Goal: Use online tool/utility: Use online tool/utility

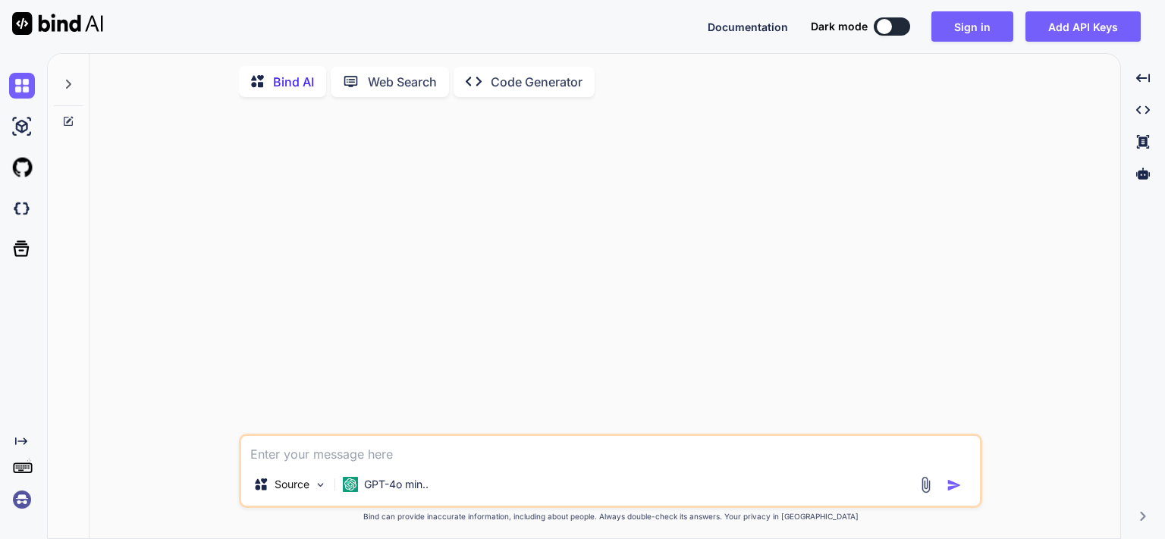
click at [439, 464] on textarea at bounding box center [610, 449] width 739 height 27
type textarea "c"
type textarea "x"
type textarea "cr"
type textarea "x"
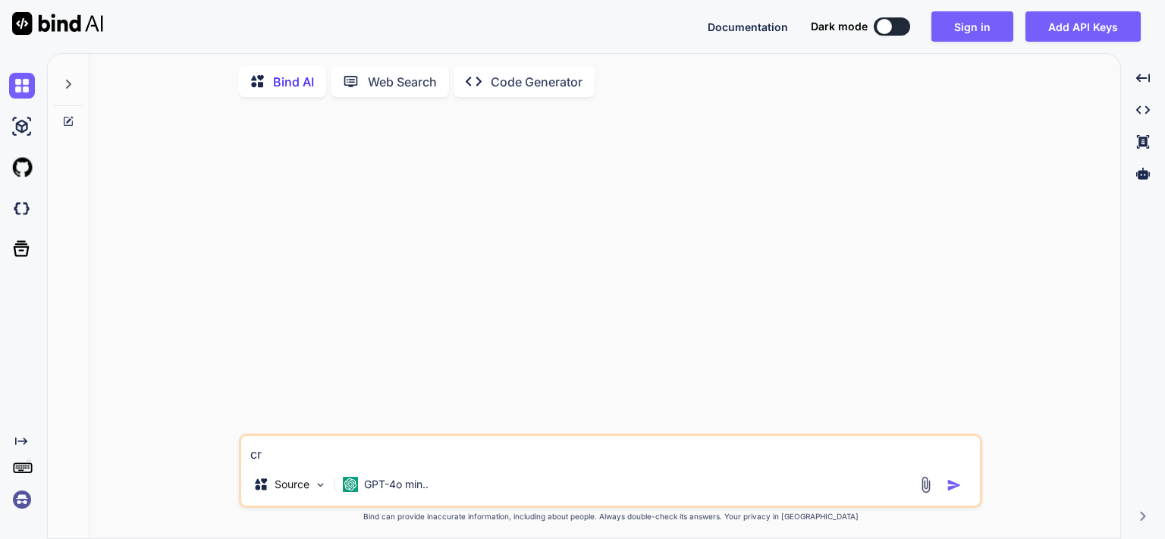
type textarea "cre"
type textarea "x"
type textarea "crea"
type textarea "x"
type textarea "creat"
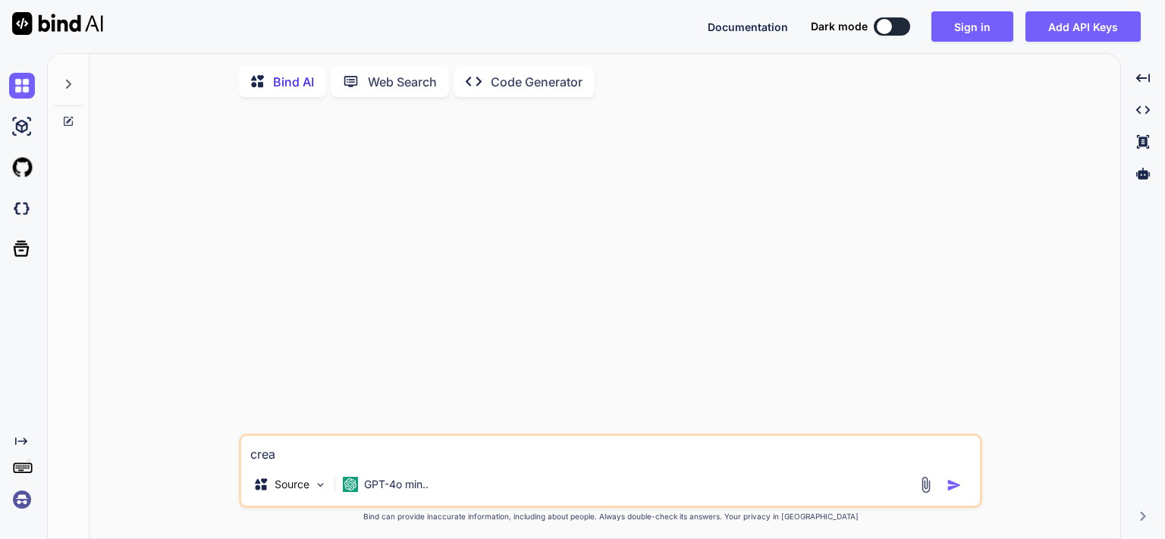
type textarea "x"
type textarea "create"
type textarea "x"
type textarea "create"
type textarea "x"
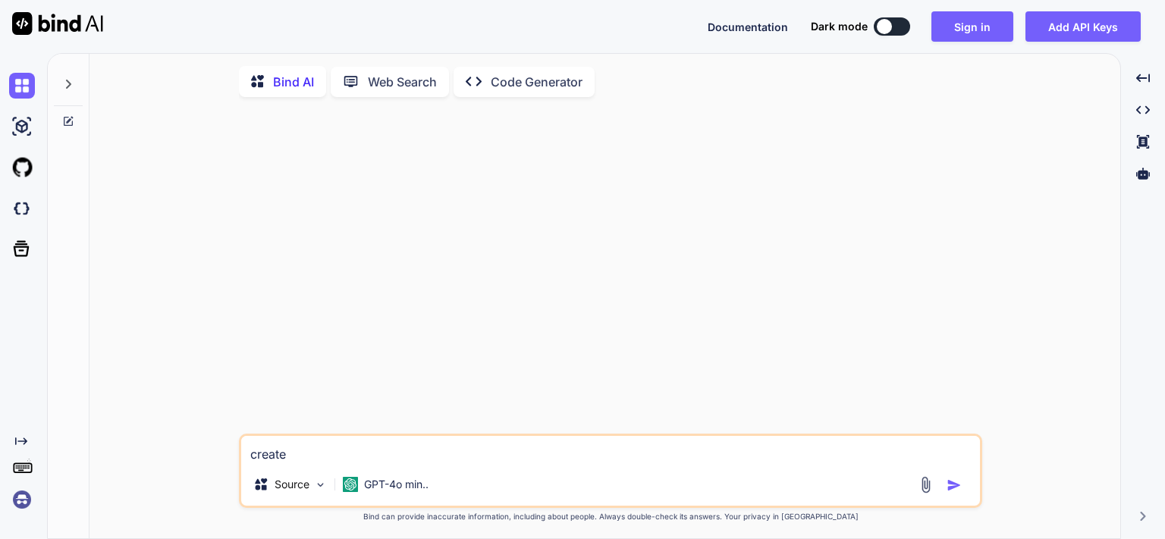
type textarea "create w"
type textarea "x"
type textarea "create we"
type textarea "x"
type textarea "create wel"
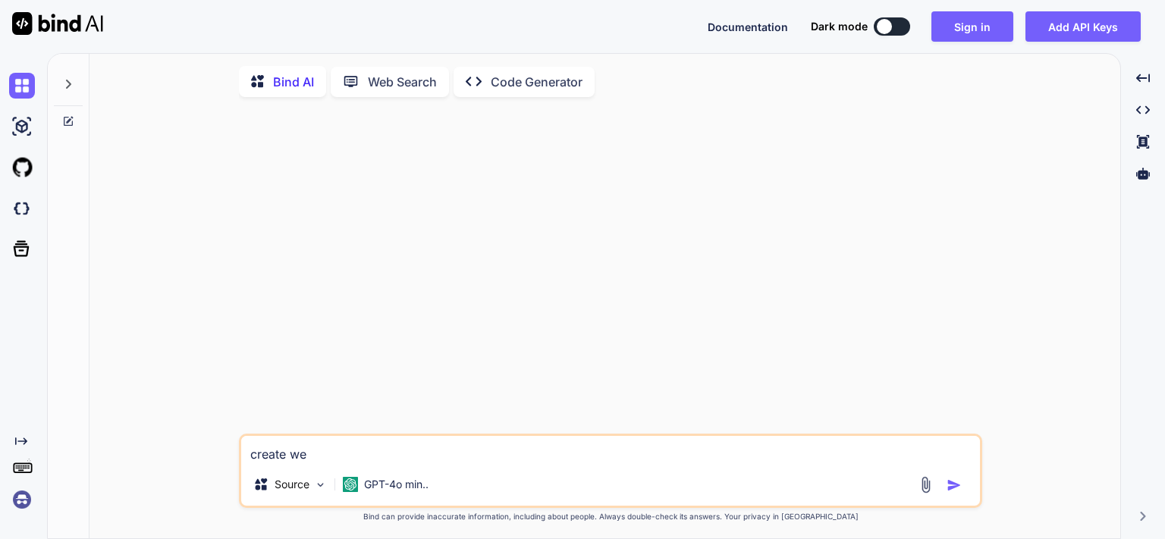
type textarea "x"
type textarea "create welc"
type textarea "x"
type textarea "create welco"
type textarea "x"
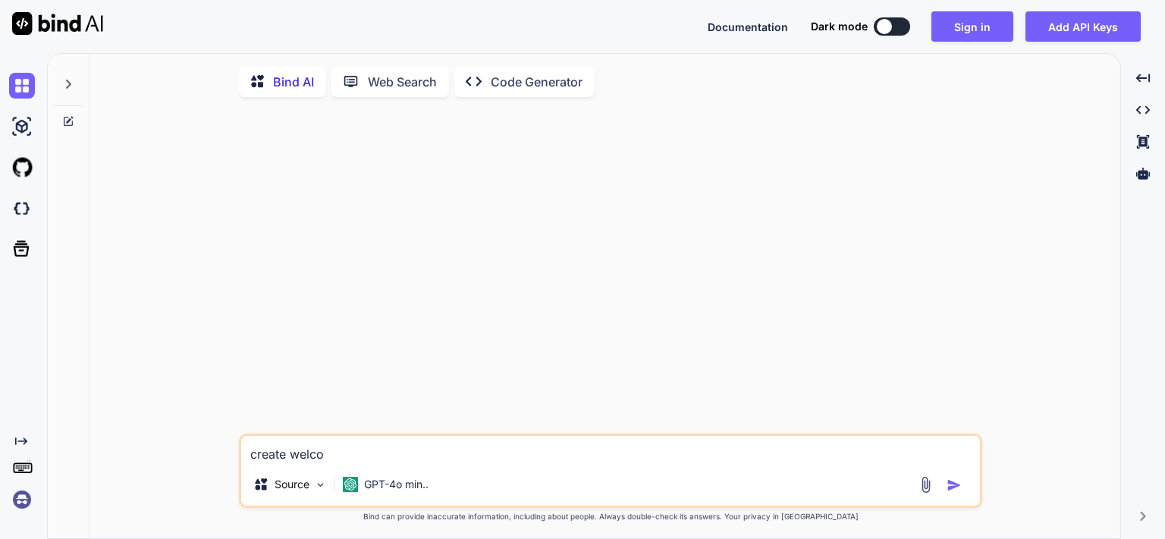
type textarea "create welcom"
type textarea "x"
type textarea "create welcome"
type textarea "x"
type textarea "create welcome/"
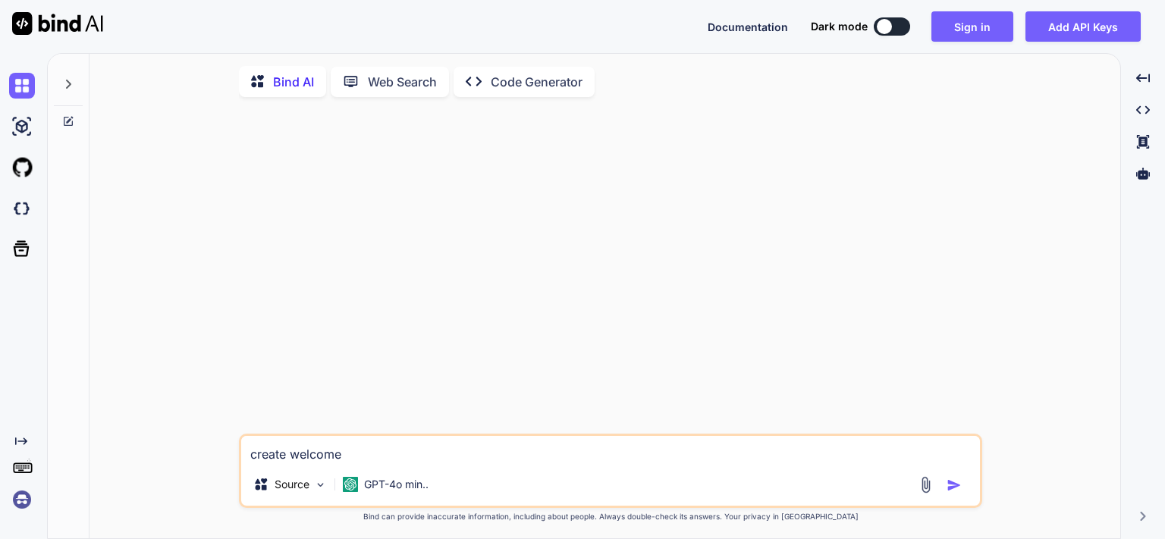
type textarea "x"
type textarea "create welcome/l"
type textarea "x"
type textarea "create welcome/la"
type textarea "x"
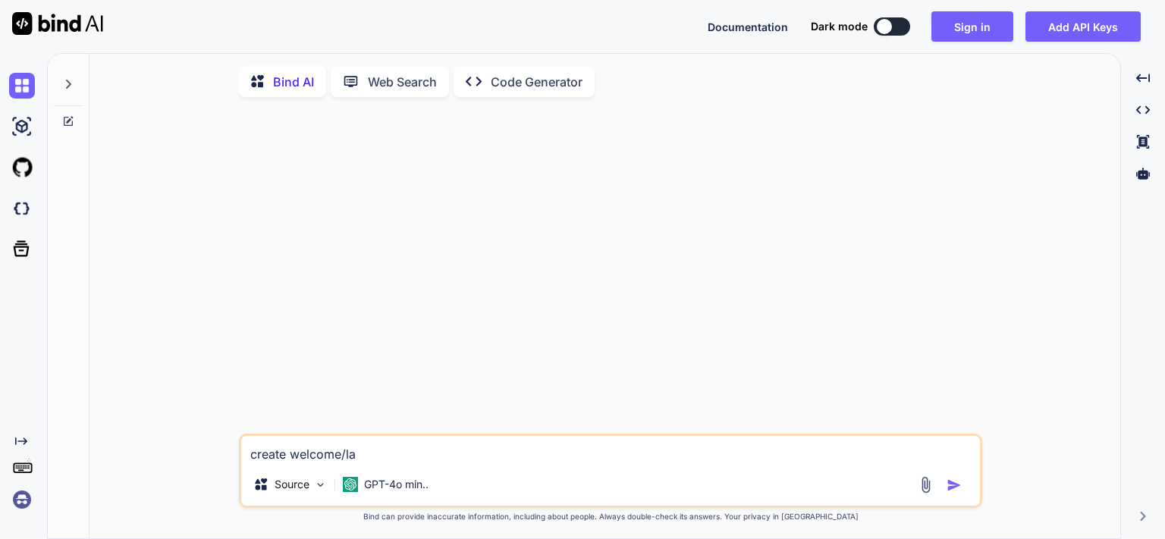
type textarea "create welcome/[PERSON_NAME]"
type textarea "x"
type textarea "create welcome/land"
type textarea "x"
type textarea "create welcome/[PERSON_NAME]"
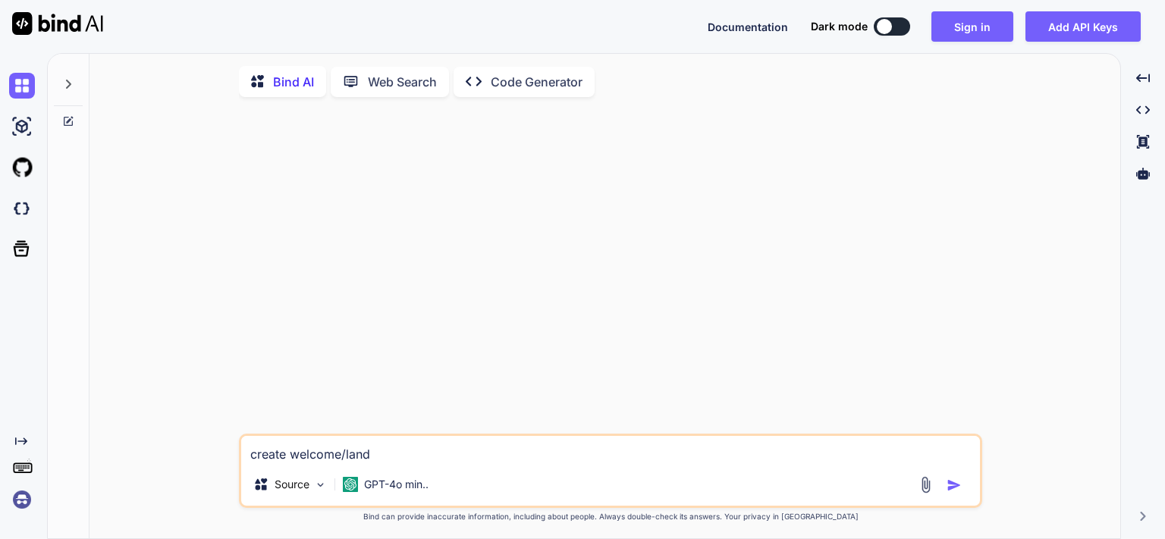
type textarea "x"
type textarea "create welcome/[PERSON_NAME]"
type textarea "x"
type textarea "create welcome/landing"
type textarea "x"
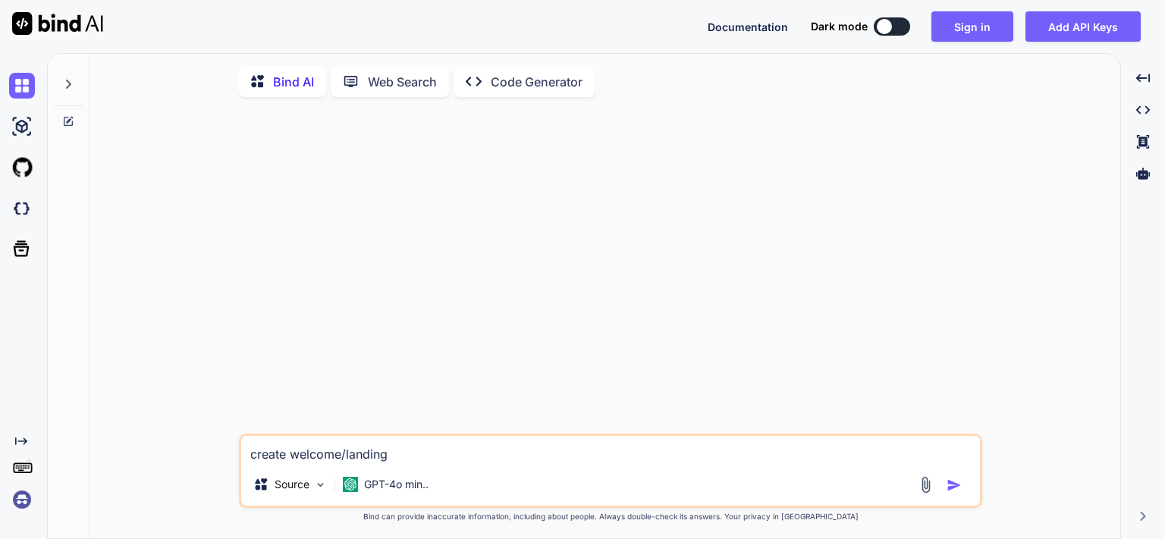
type textarea "create welcome/landing"
type textarea "x"
type textarea "create welcome/landing p"
type textarea "x"
type textarea "create welcome/landing pa"
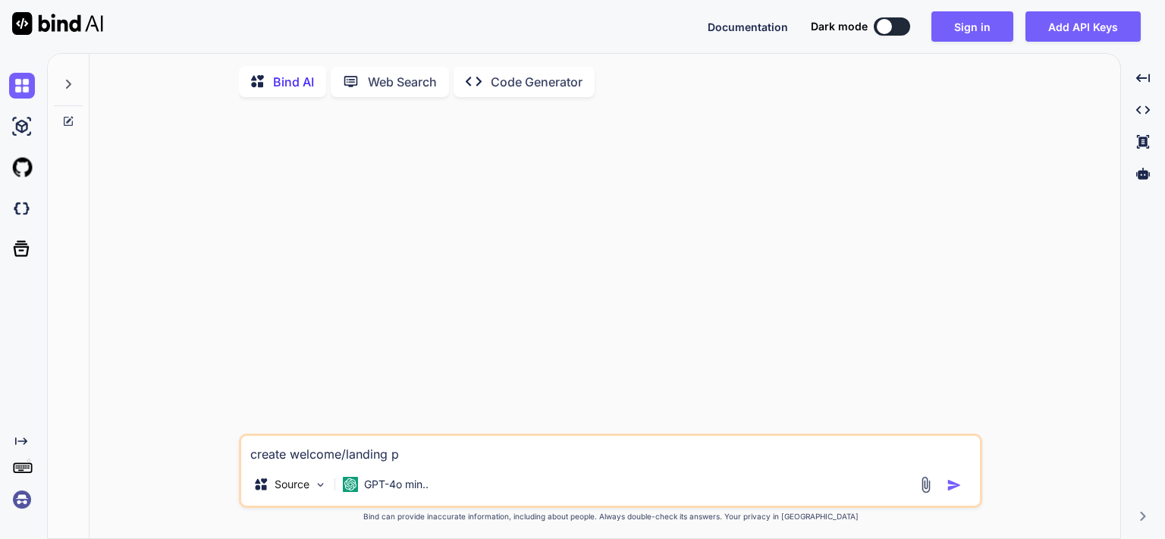
type textarea "x"
type textarea "create welcome/landing pag"
type textarea "x"
type textarea "create welcome/landing page"
type textarea "x"
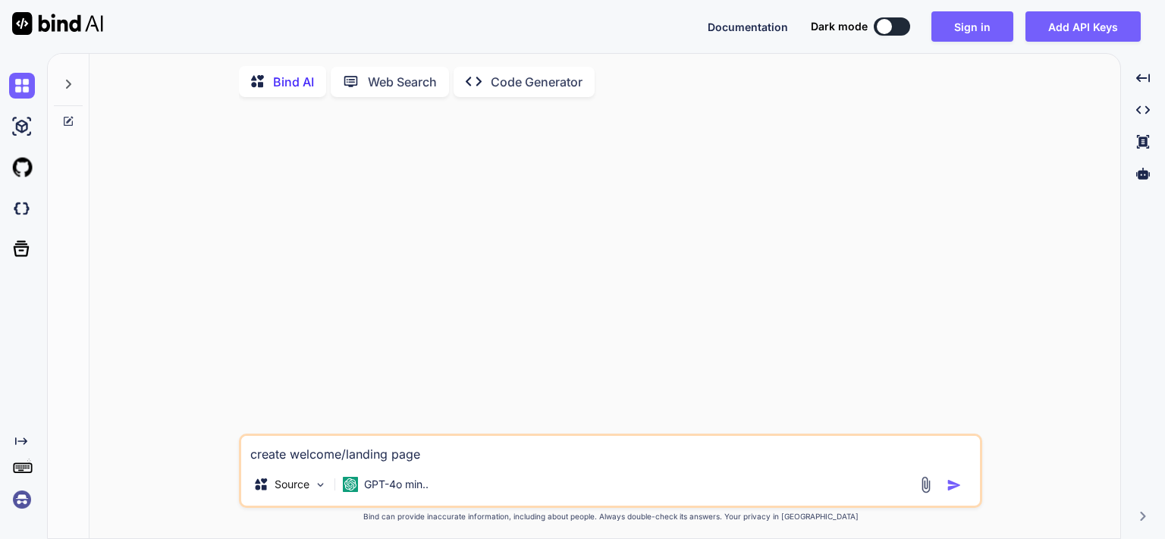
type textarea "create welcome/landing page"
type textarea "x"
type textarea "create welcome/landing page h"
type textarea "x"
type textarea "create welcome/landing page"
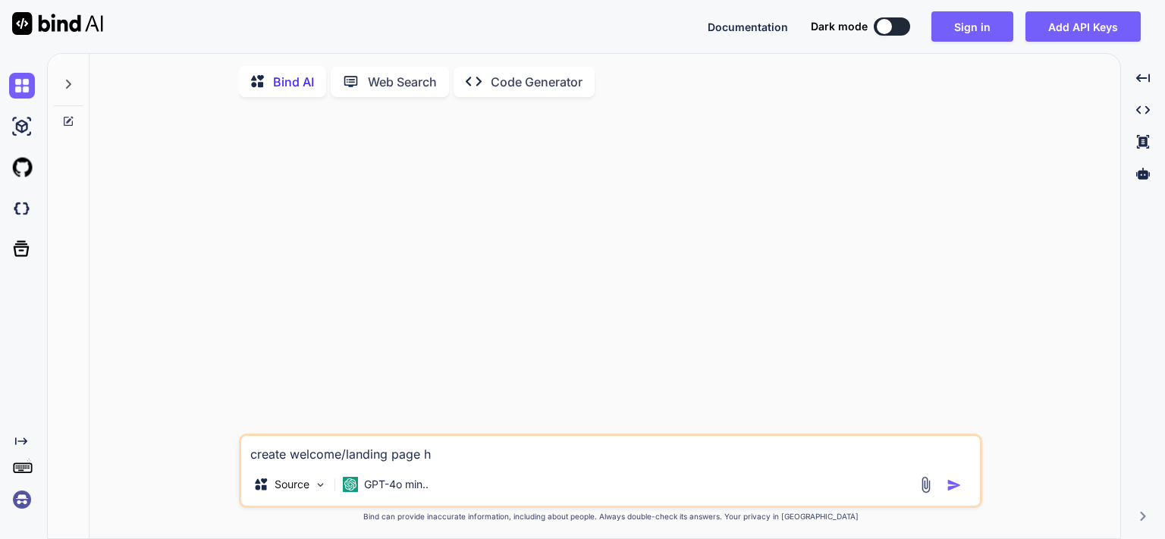
type textarea "x"
type textarea "create welcome/landing page w"
type textarea "x"
type textarea "create welcome/landing page wi"
type textarea "x"
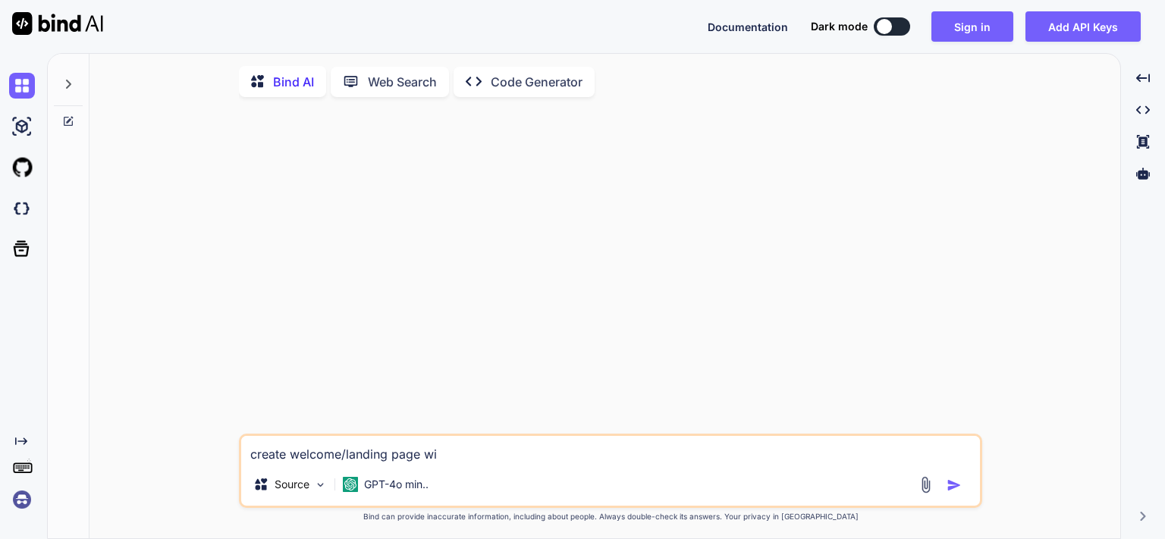
type textarea "create welcome/landing page wit"
type textarea "x"
type textarea "create welcome/landing page with"
type textarea "x"
type textarea "create welcome/landing page with"
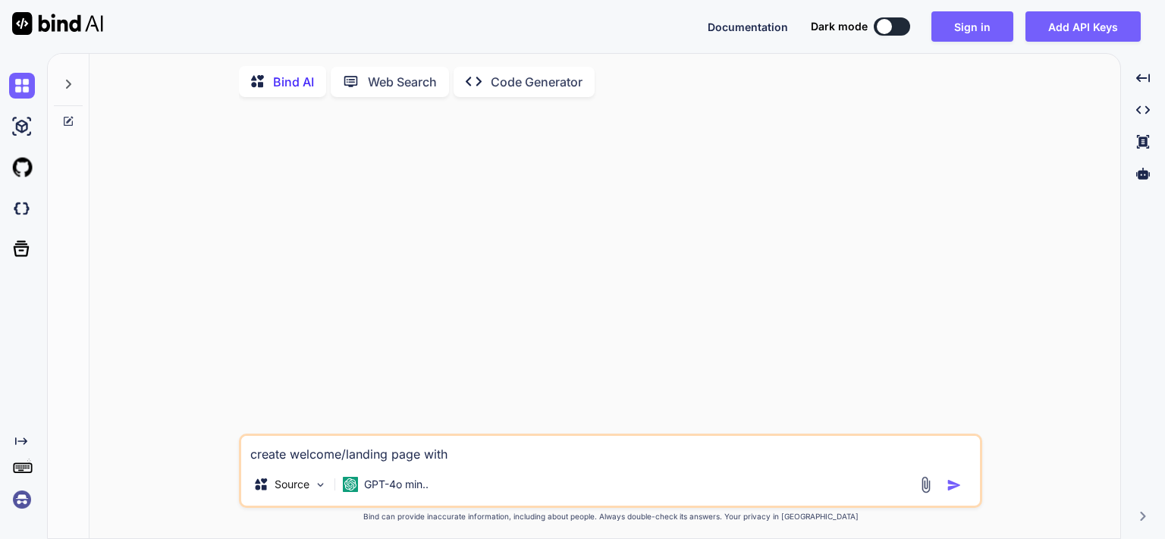
type textarea "x"
type textarea "create welcome/landing page with h"
type textarea "x"
type textarea "create welcome/landing page with ht"
type textarea "x"
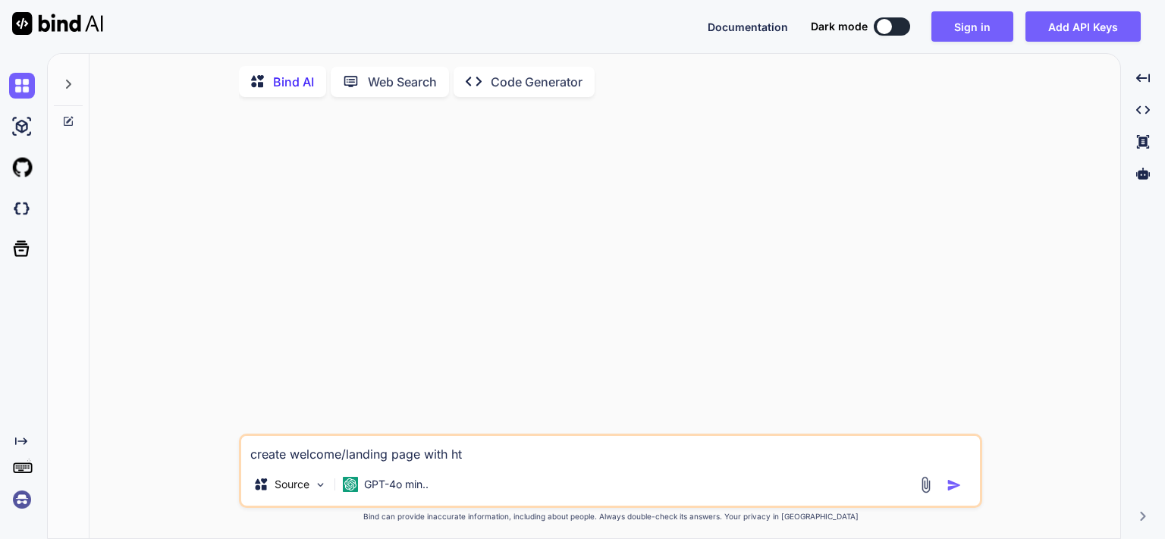
type textarea "create welcome/landing page with htm"
type textarea "x"
type textarea "create welcome/landing page with html"
type textarea "x"
type textarea "create welcome/landing page with html"
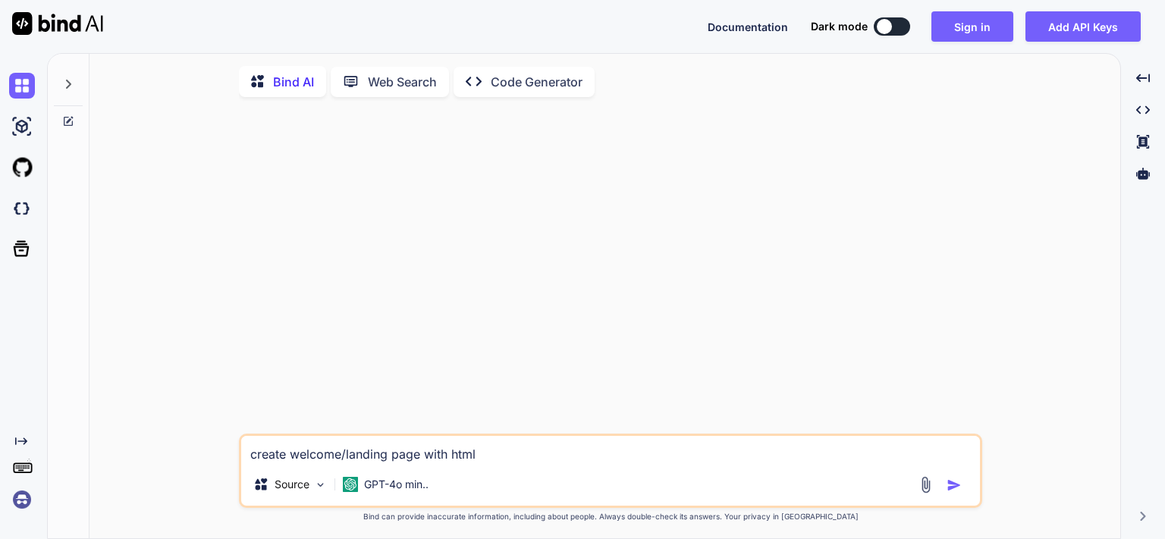
type textarea "x"
type textarea "create welcome/landing page with html c"
type textarea "x"
type textarea "create welcome/landing page with html co"
type textarea "x"
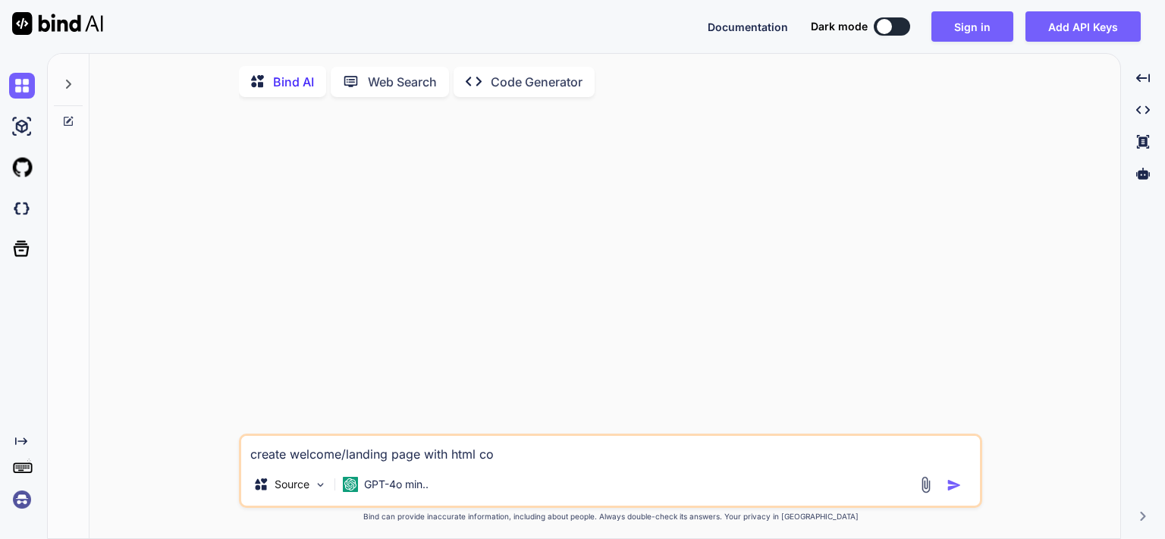
type textarea "create welcome/landing page with html cod"
type textarea "x"
type textarea "create welcome/landing page with html code"
type textarea "x"
type textarea "create welcome/landing page with html code"
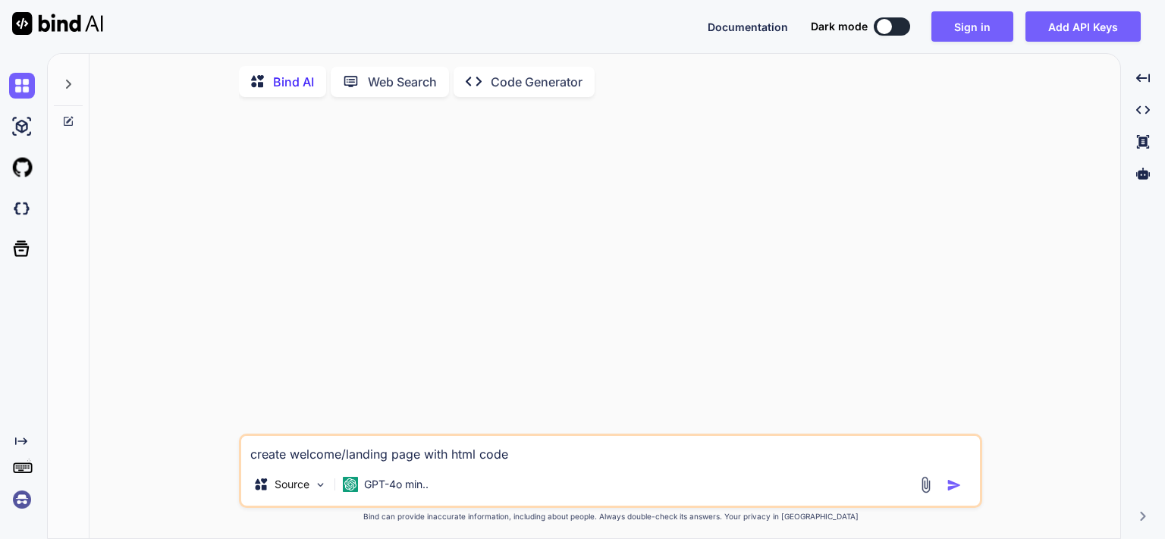
click at [888, 30] on div at bounding box center [884, 26] width 15 height 15
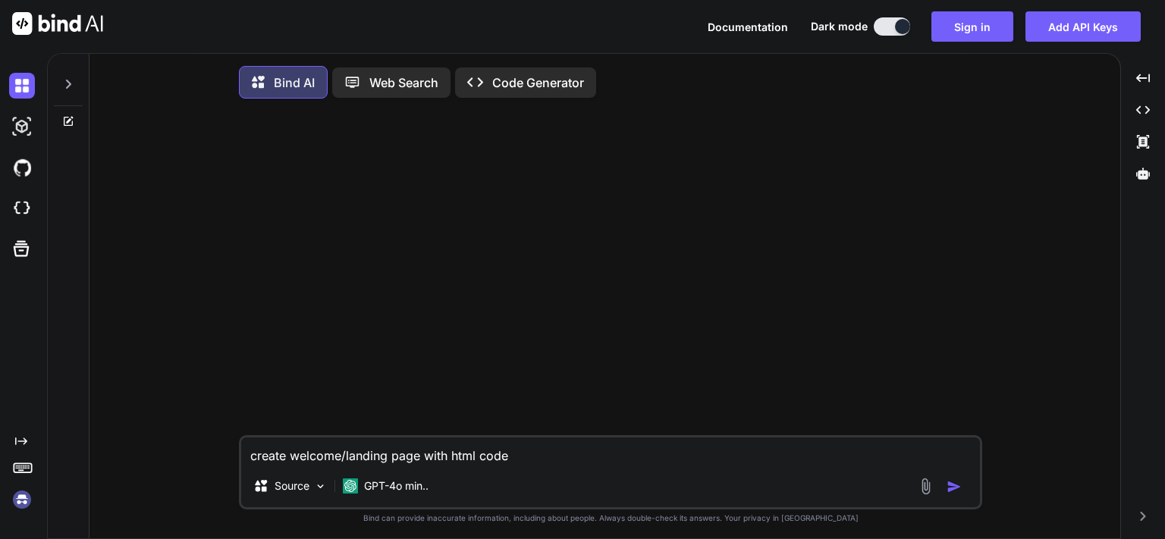
click at [580, 465] on textarea "create welcome/landing page with html code" at bounding box center [610, 451] width 739 height 27
click at [957, 495] on img "button" at bounding box center [954, 487] width 15 height 15
type textarea "x"
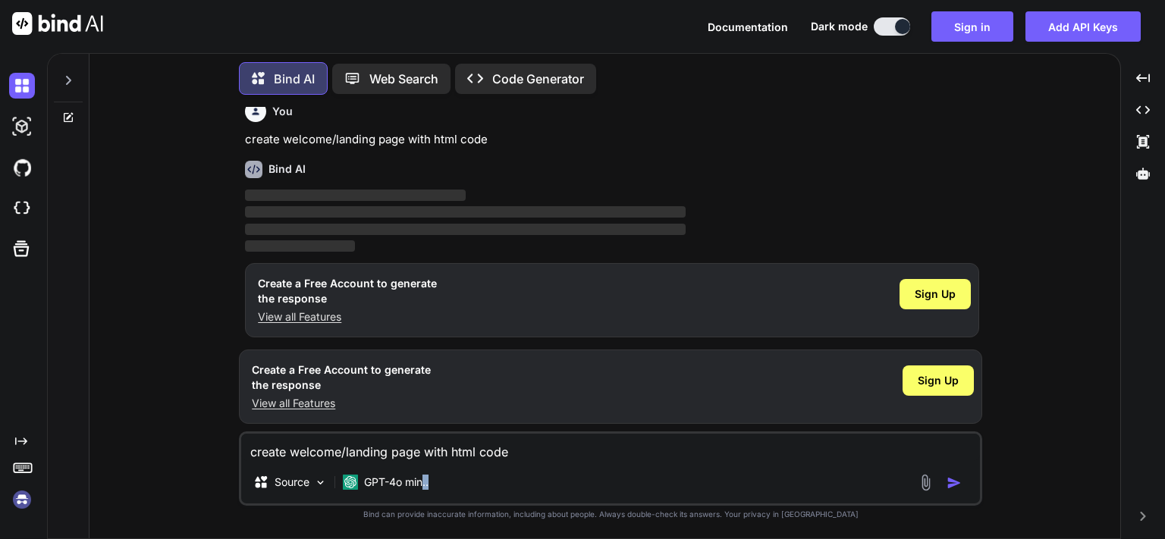
click at [957, 504] on div "Source GPT-4o min.." at bounding box center [610, 485] width 739 height 36
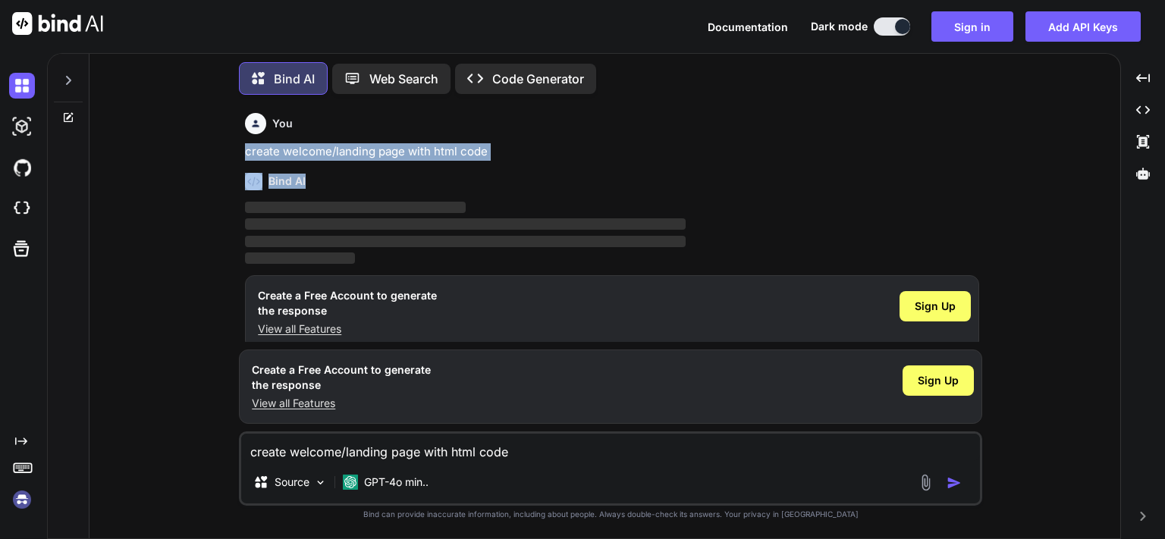
drag, startPoint x: 246, startPoint y: 151, endPoint x: 568, endPoint y: 165, distance: 322.0
click at [568, 165] on div "You create welcome/landing page with html code Bind AI ‌ ‌ ‌ ‌ Create a Free Ac…" at bounding box center [612, 224] width 741 height 235
copy div "create welcome/landing page with html code Bind AI"
